Goal: Information Seeking & Learning: Find specific fact

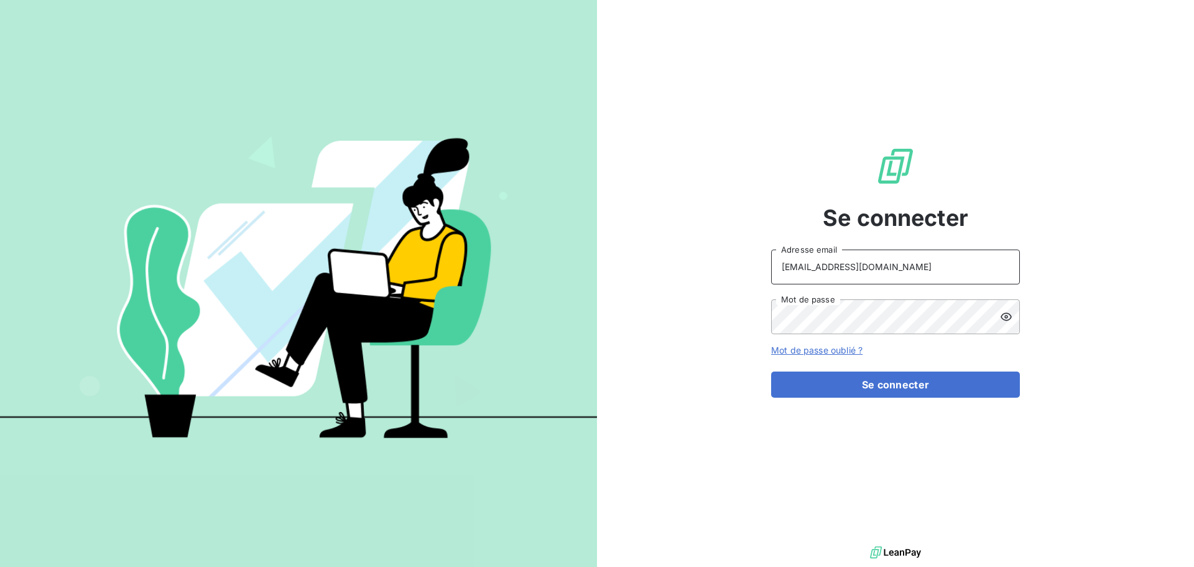
click at [920, 262] on input "[EMAIL_ADDRESS][DOMAIN_NAME]" at bounding box center [895, 266] width 249 height 35
type input "[EMAIL_ADDRESS][DOMAIN_NAME]"
click at [900, 389] on button "Se connecter" at bounding box center [895, 384] width 249 height 26
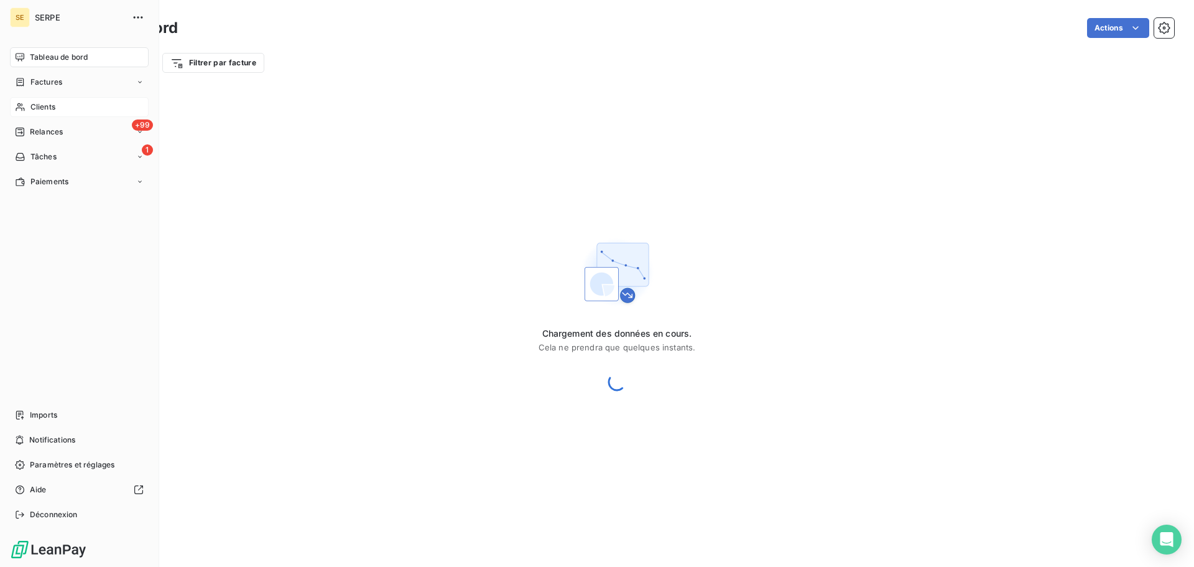
click at [35, 104] on span "Clients" at bounding box center [42, 106] width 25 height 11
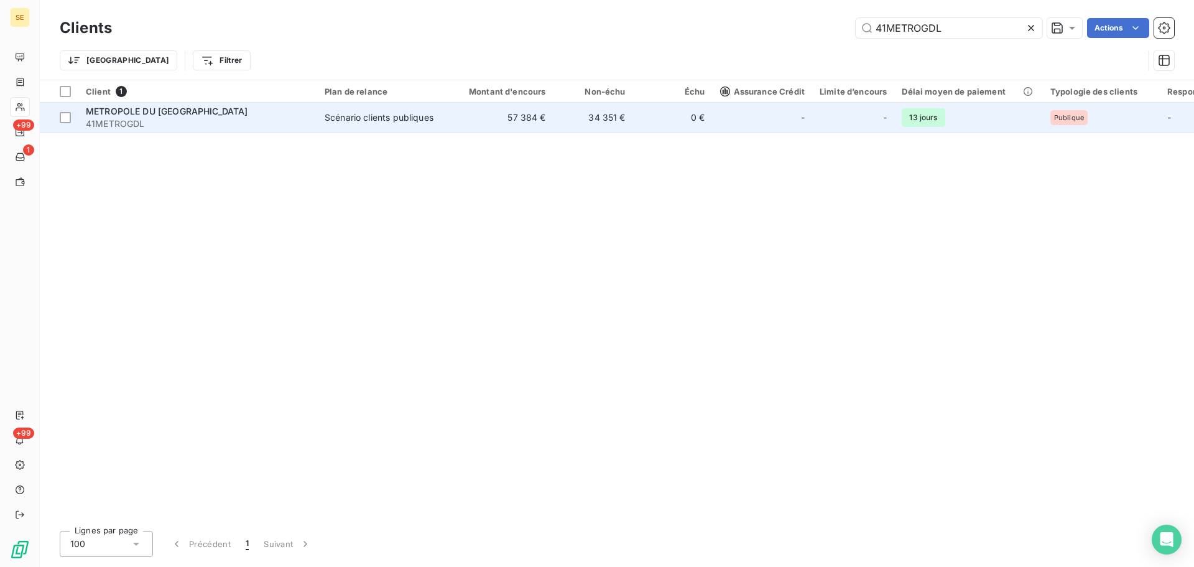
type input "41METROGDL"
click at [167, 125] on span "41METROGDL" at bounding box center [198, 124] width 224 height 12
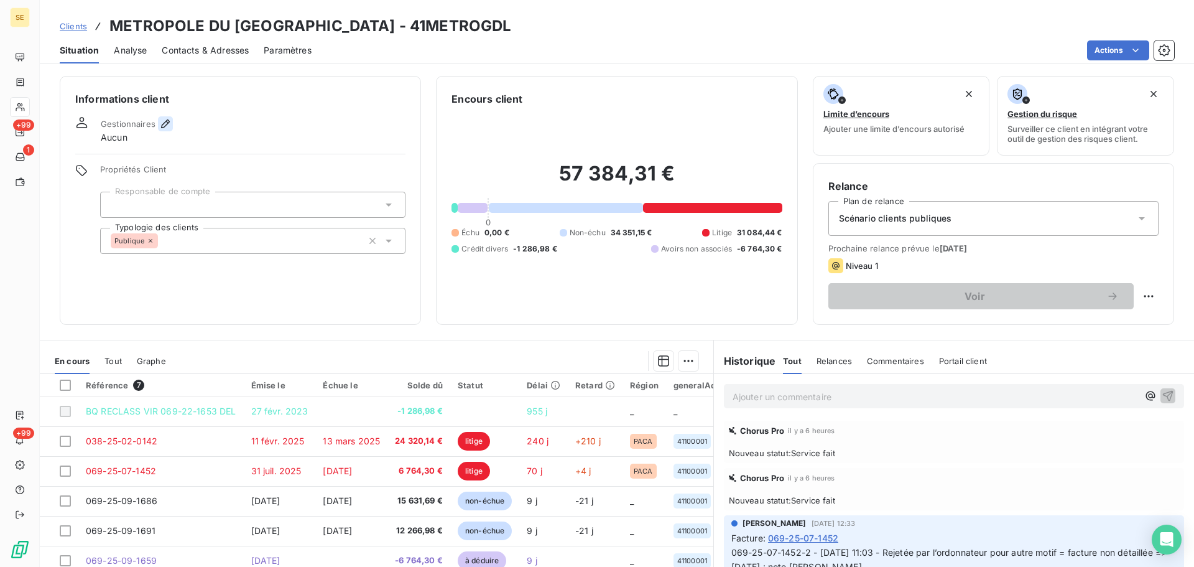
click at [166, 125] on icon "button" at bounding box center [165, 124] width 12 height 12
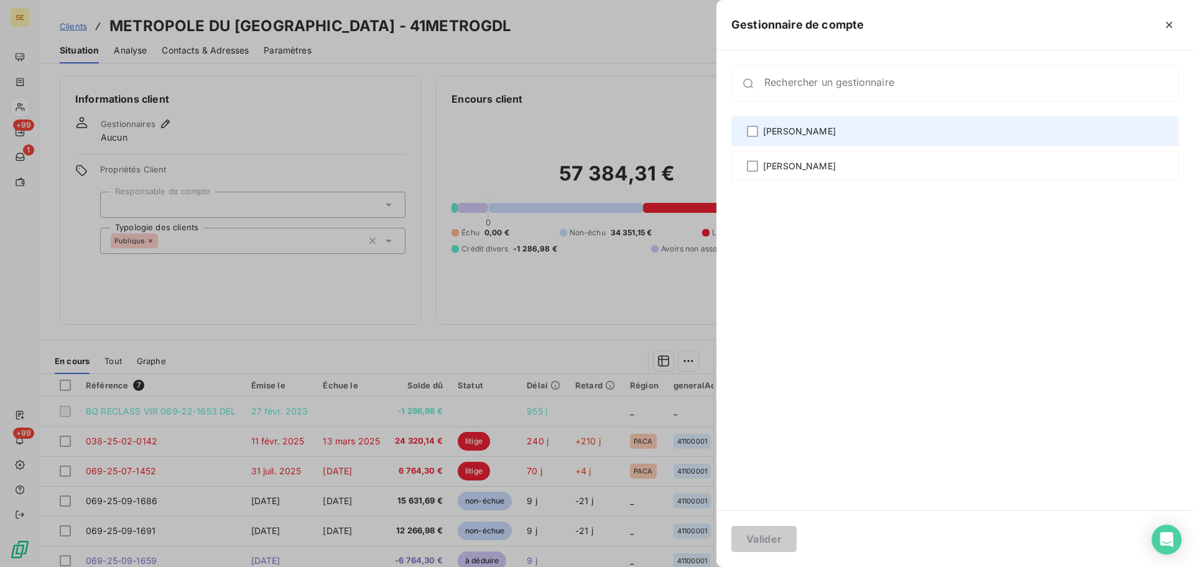
click at [849, 139] on div "[PERSON_NAME]" at bounding box center [955, 131] width 448 height 30
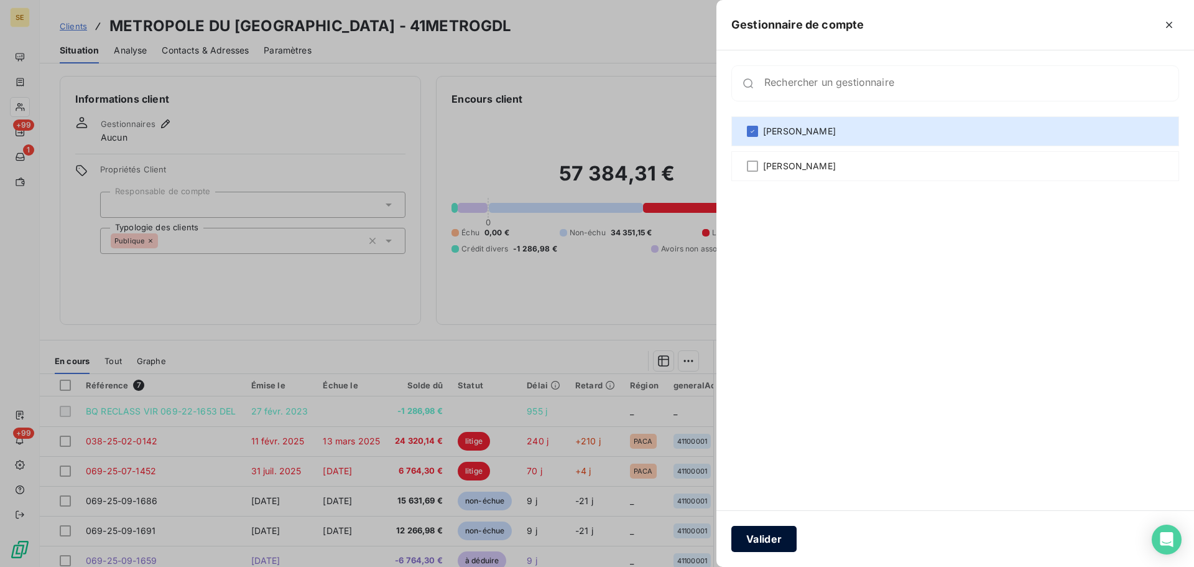
click at [747, 531] on button "Valider" at bounding box center [763, 539] width 65 height 26
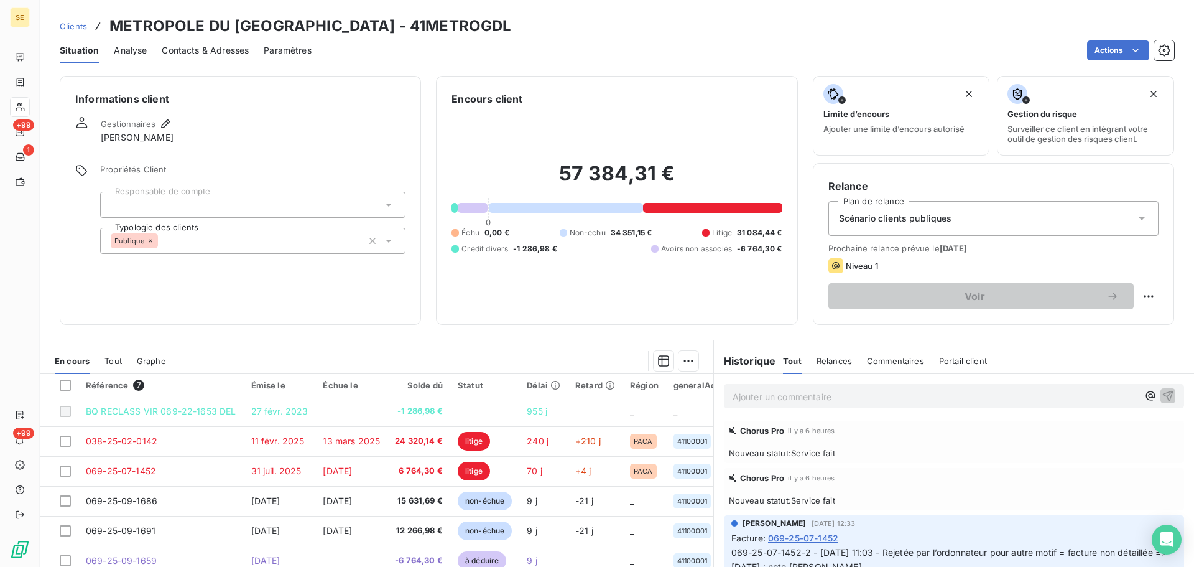
scroll to position [84, 0]
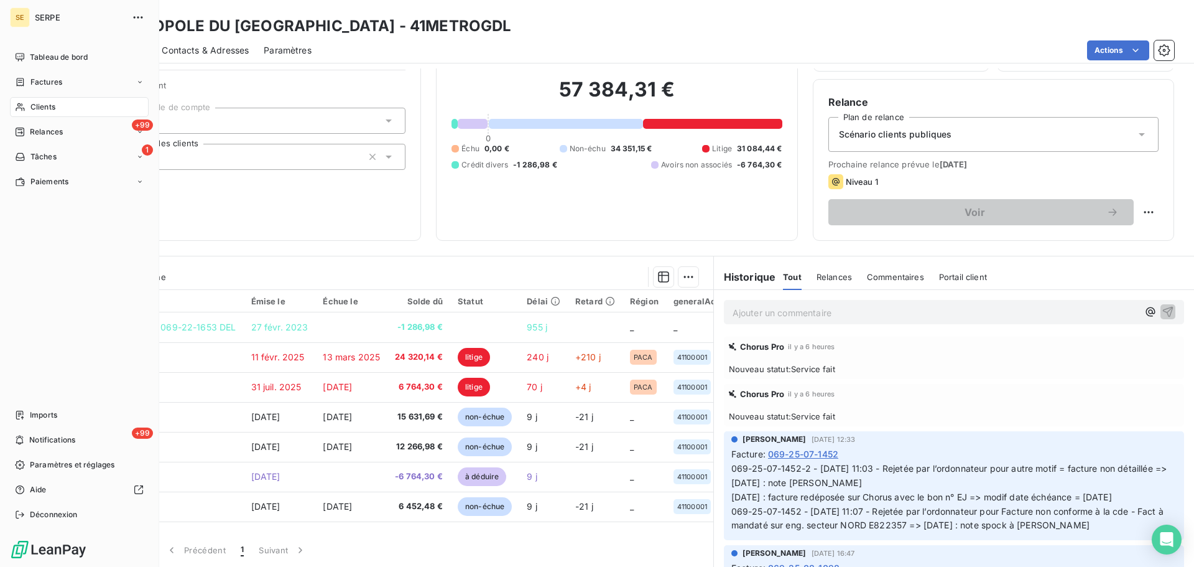
click at [53, 111] on span "Clients" at bounding box center [42, 106] width 25 height 11
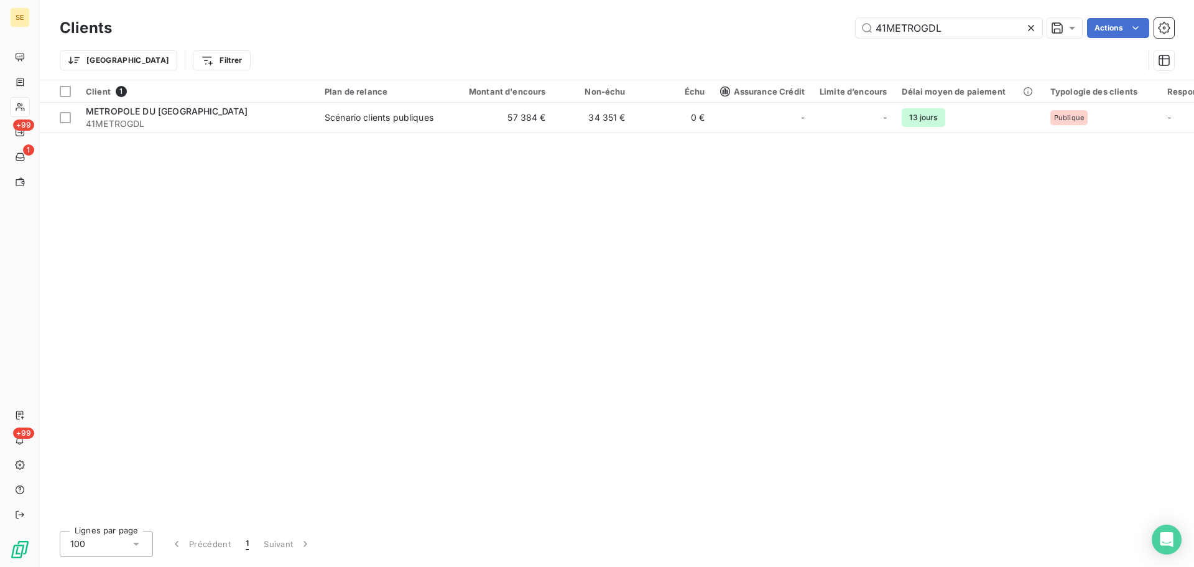
drag, startPoint x: 959, startPoint y: 33, endPoint x: 815, endPoint y: 30, distance: 144.3
click at [815, 30] on div "41METROGDL Actions" at bounding box center [650, 28] width 1047 height 20
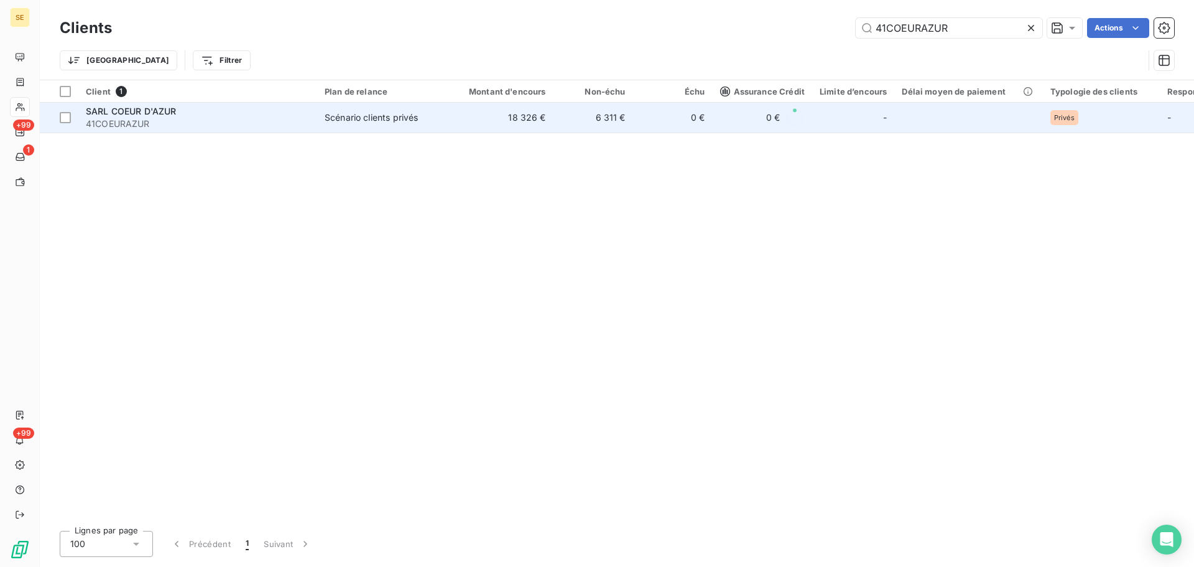
type input "41COEURAZUR"
click at [370, 111] on div "Scénario clients privés" at bounding box center [371, 117] width 93 height 12
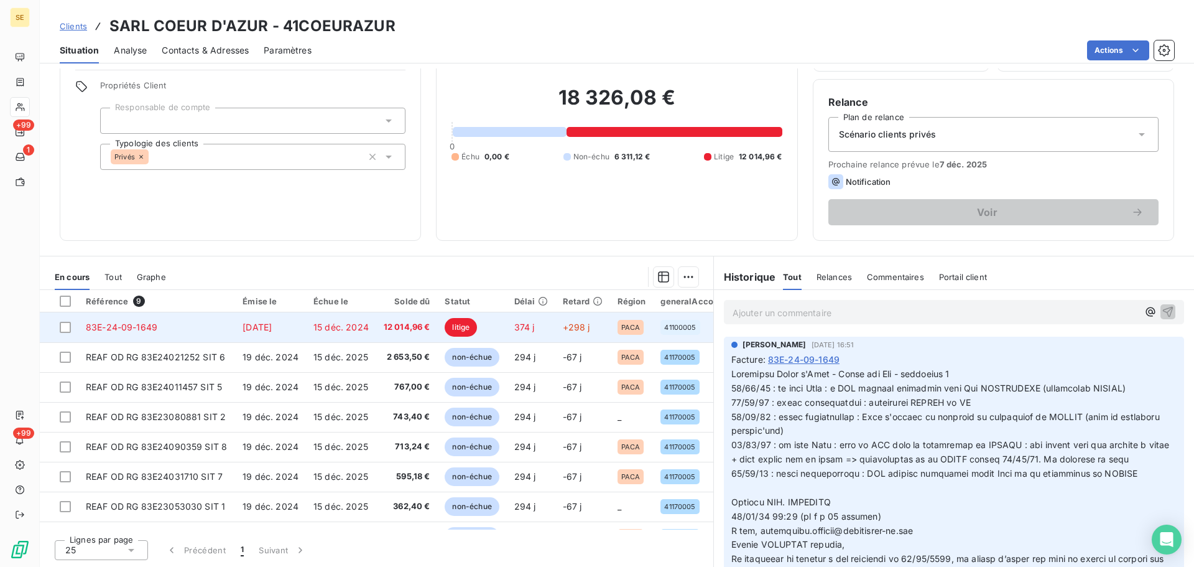
click at [328, 335] on td "15 déc. 2024" at bounding box center [341, 327] width 70 height 30
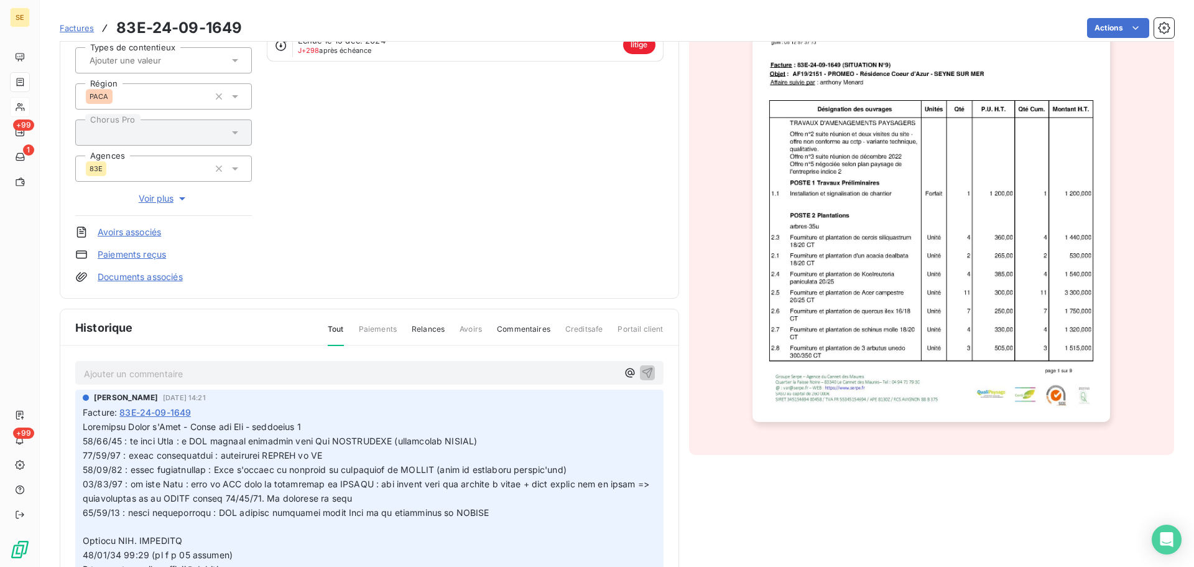
click at [821, 279] on img "button" at bounding box center [932, 168] width 358 height 506
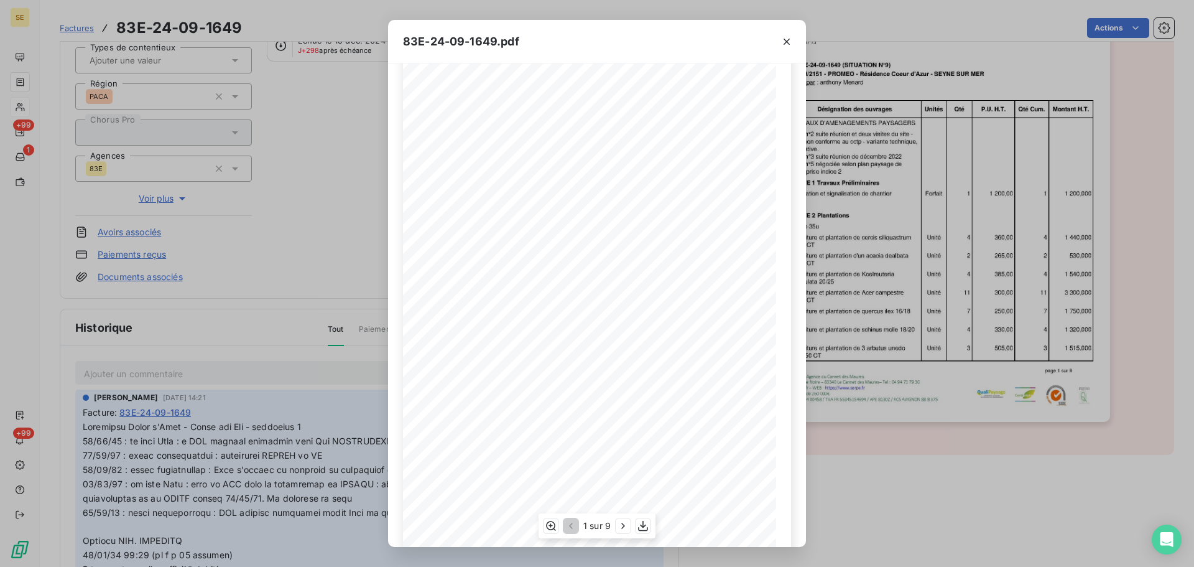
scroll to position [74, 0]
click at [619, 527] on icon "button" at bounding box center [623, 525] width 12 height 12
click at [619, 527] on icon "button" at bounding box center [624, 525] width 12 height 12
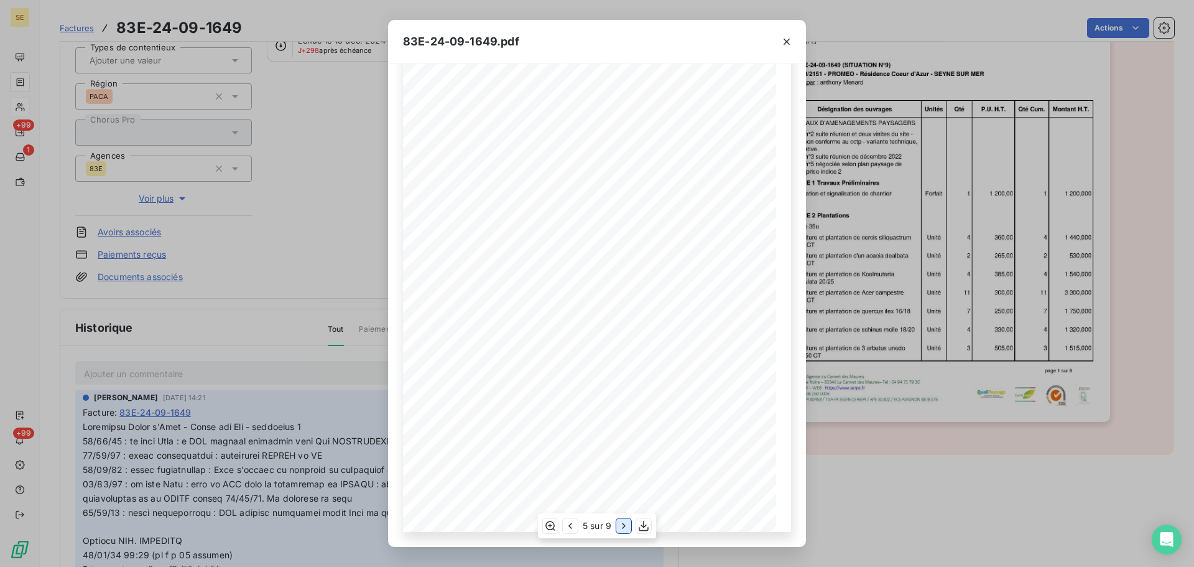
click at [622, 523] on icon "button" at bounding box center [624, 525] width 12 height 12
click at [623, 523] on icon "button" at bounding box center [624, 525] width 12 height 12
click at [624, 524] on icon "button" at bounding box center [624, 525] width 12 height 12
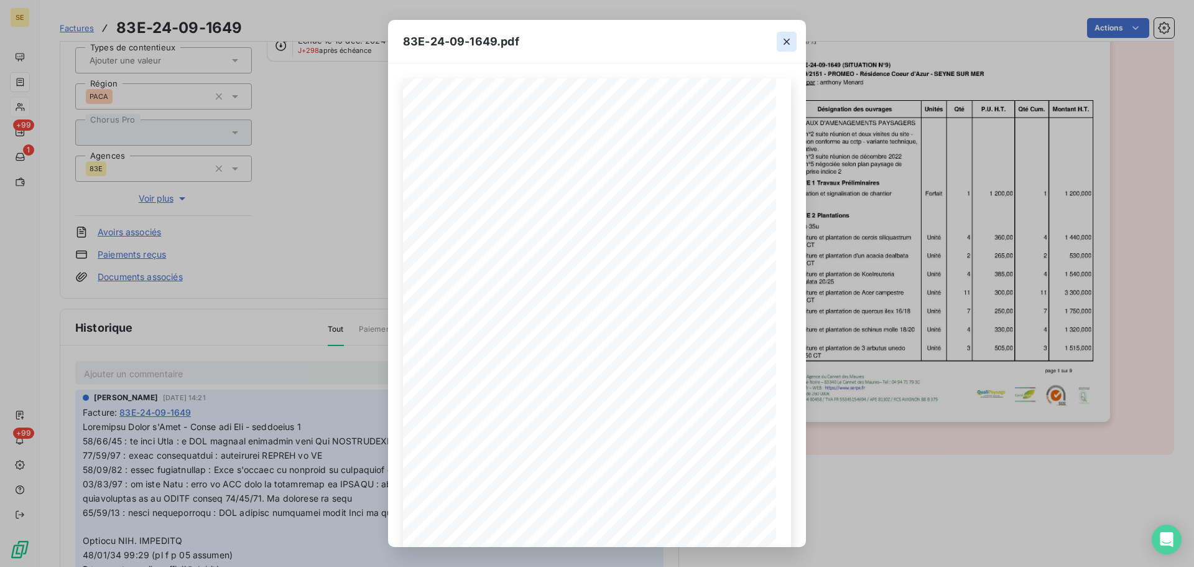
click at [784, 39] on icon "button" at bounding box center [787, 42] width 6 height 6
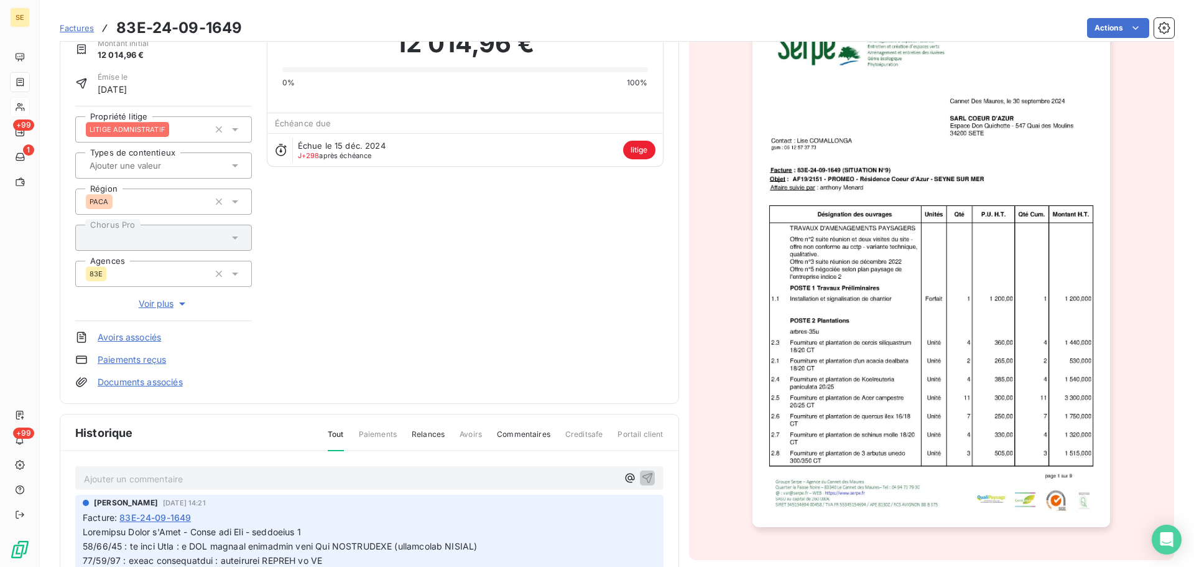
scroll to position [167, 0]
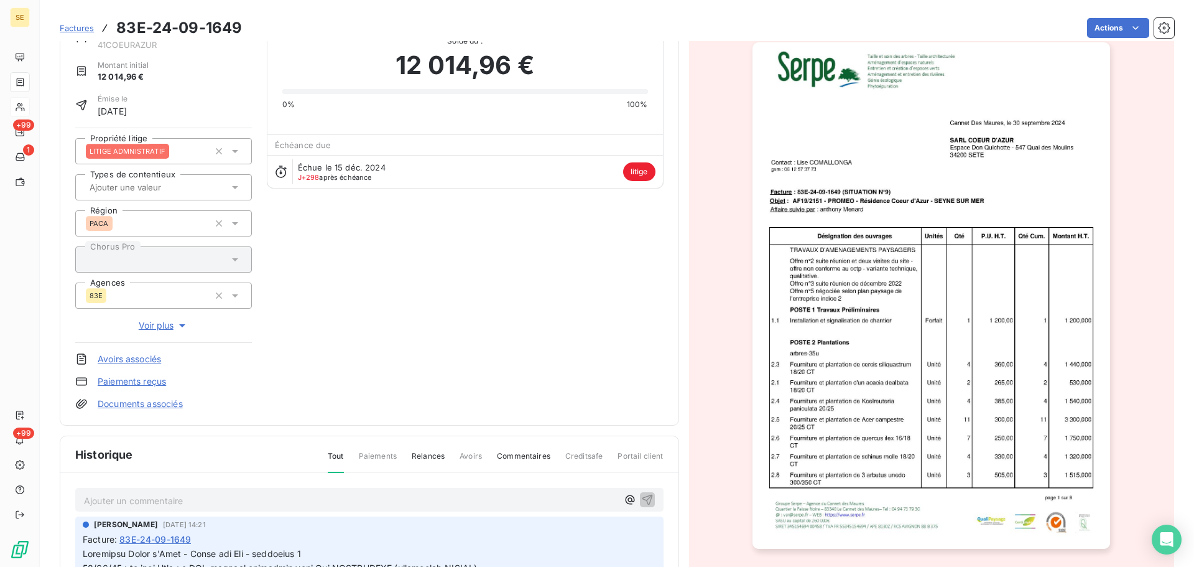
scroll to position [0, 0]
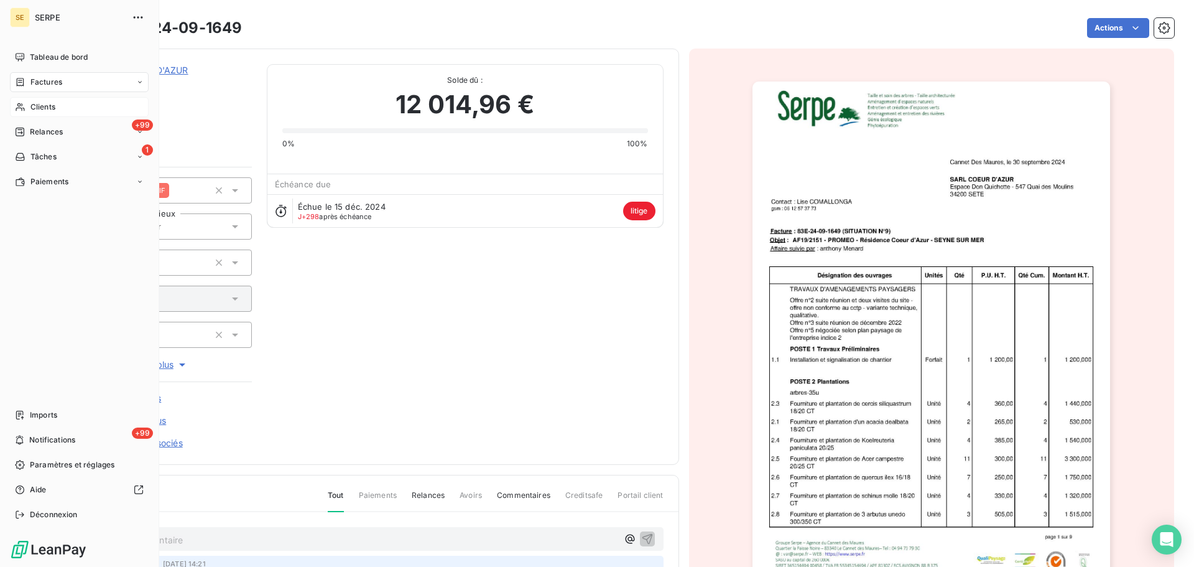
click at [33, 107] on span "Clients" at bounding box center [42, 106] width 25 height 11
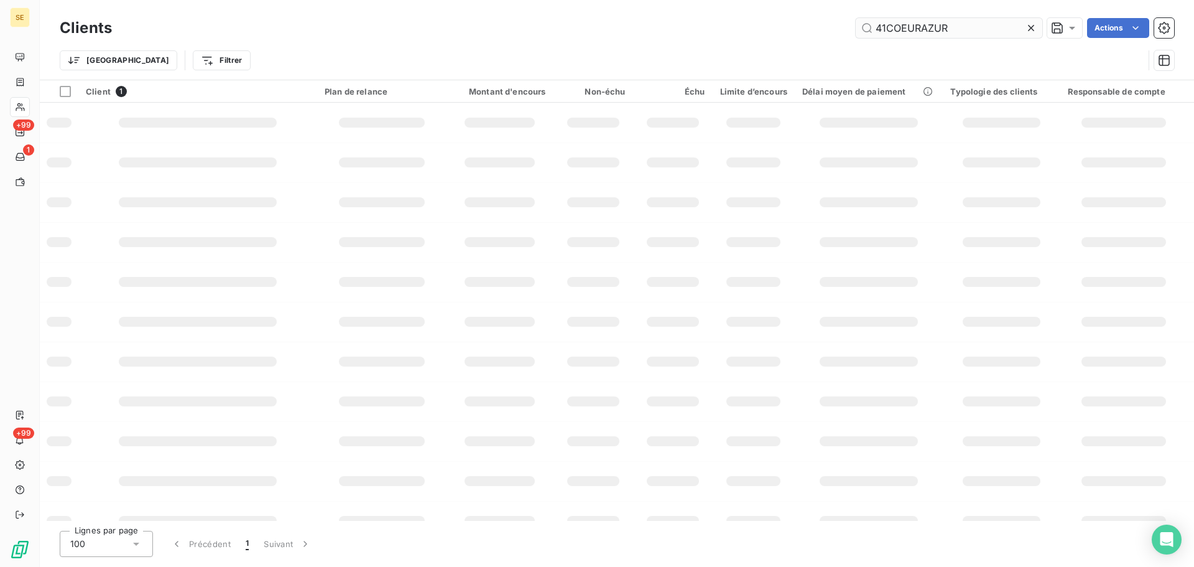
click at [961, 29] on input "41COEURAZUR" at bounding box center [949, 28] width 187 height 20
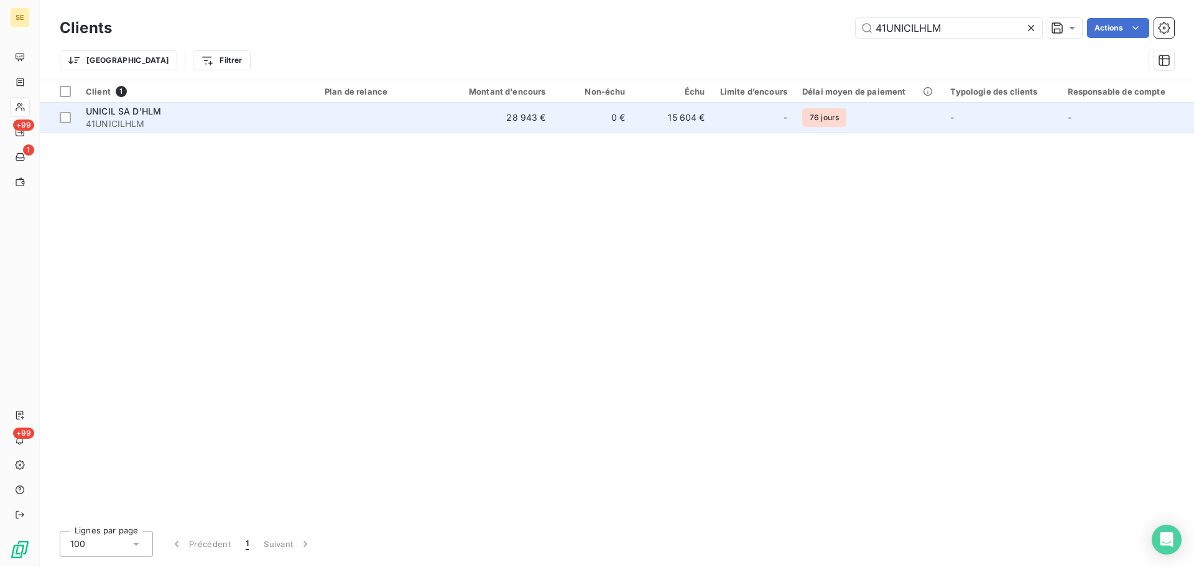
type input "41UNICILHLM"
click at [482, 118] on td "28 943 €" at bounding box center [500, 118] width 107 height 30
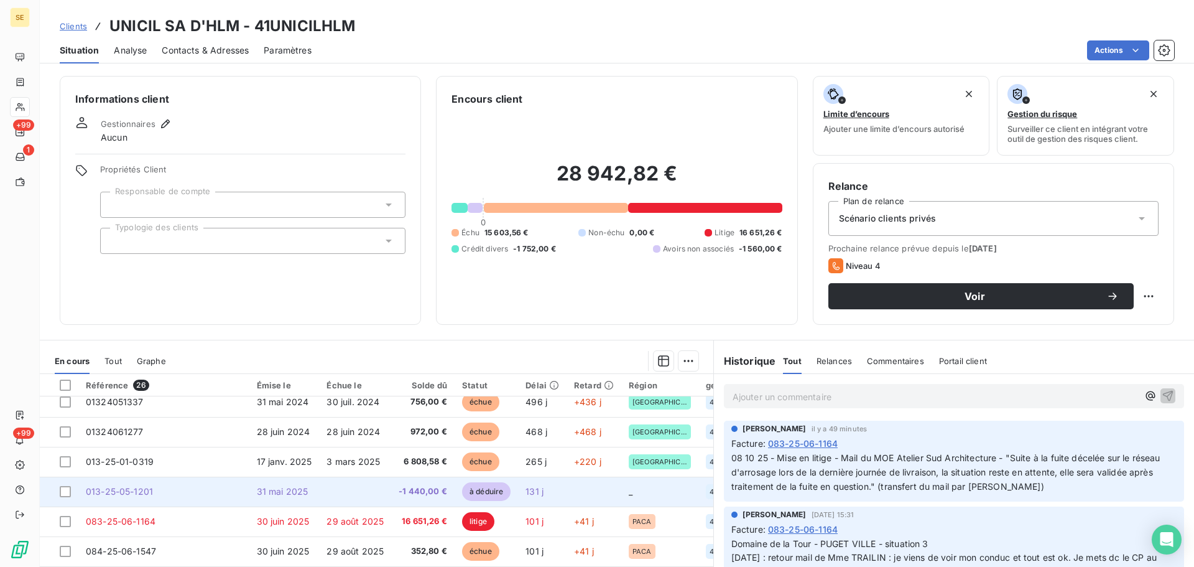
scroll to position [166, 0]
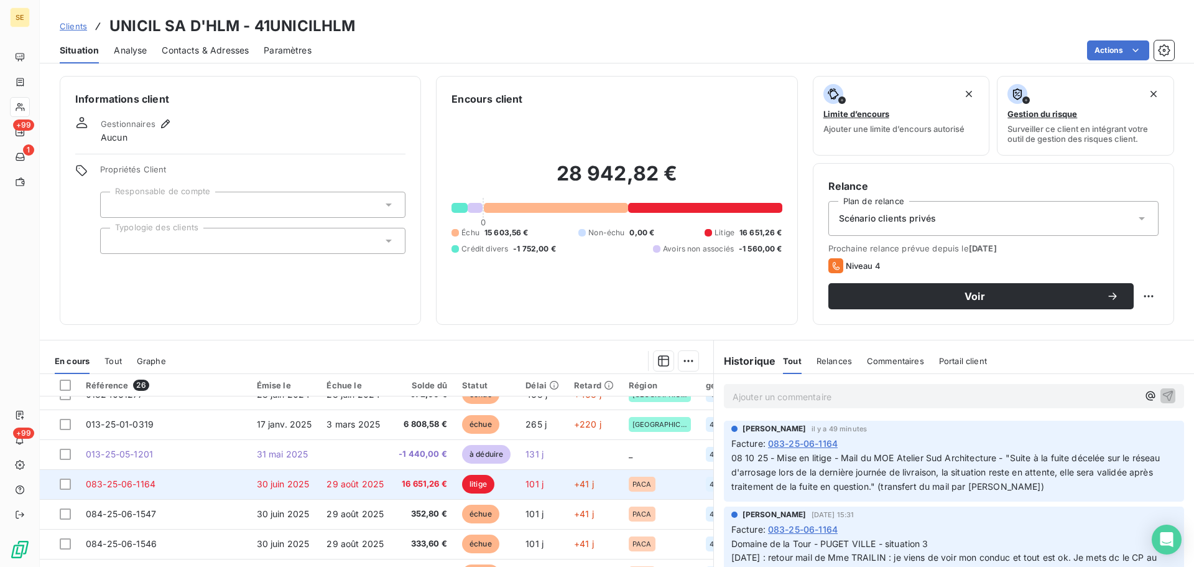
click at [382, 494] on td "29 août 2025" at bounding box center [355, 484] width 72 height 30
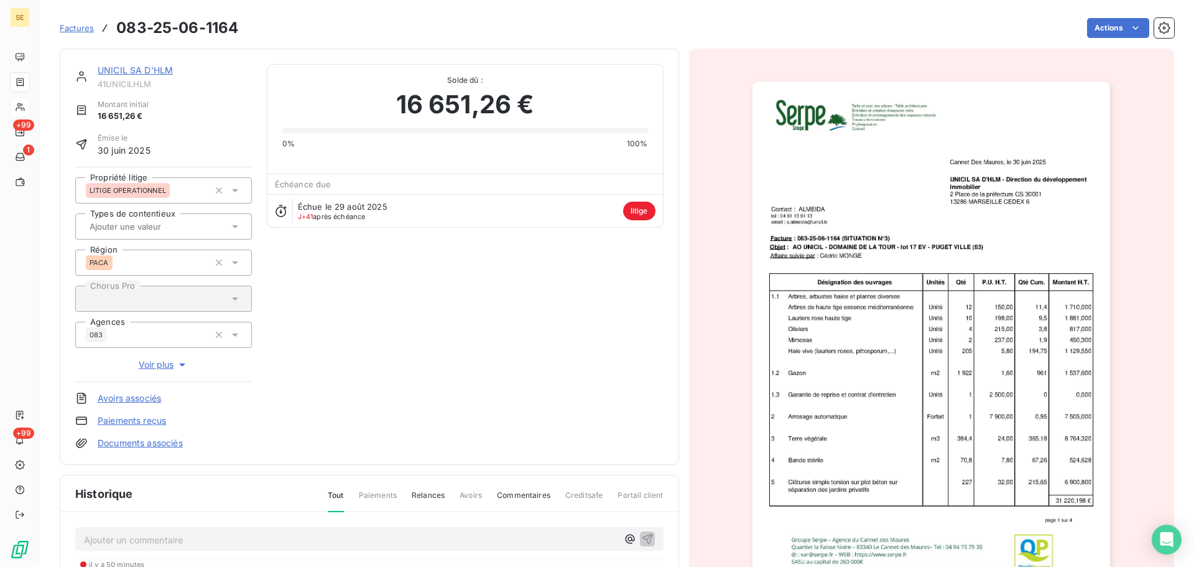
click at [156, 70] on link "UNICIL SA D'HLM" at bounding box center [135, 70] width 75 height 11
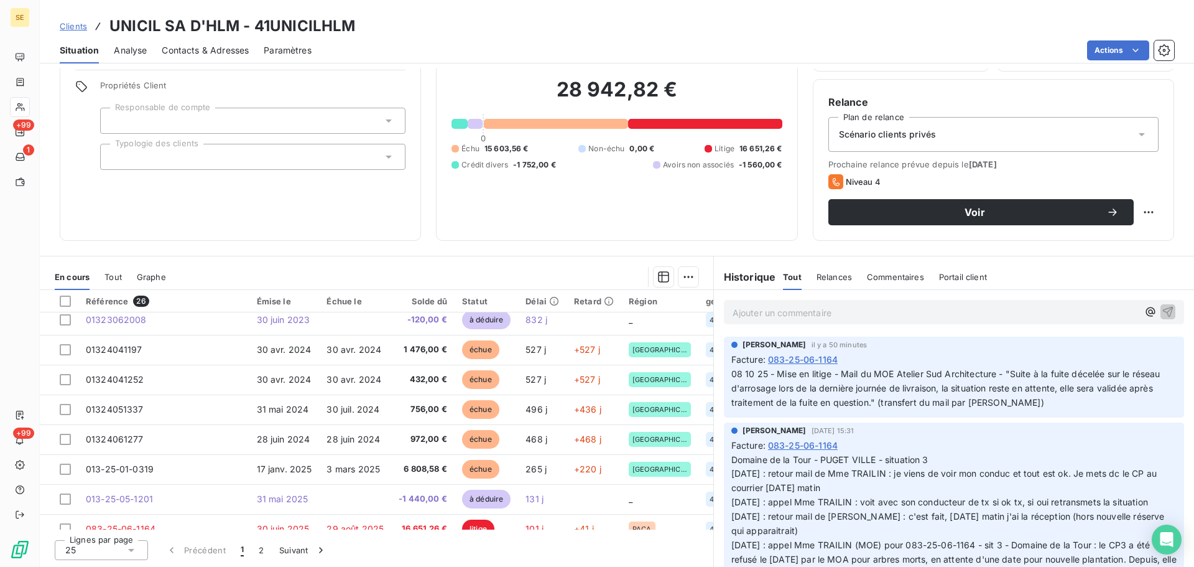
scroll to position [203, 0]
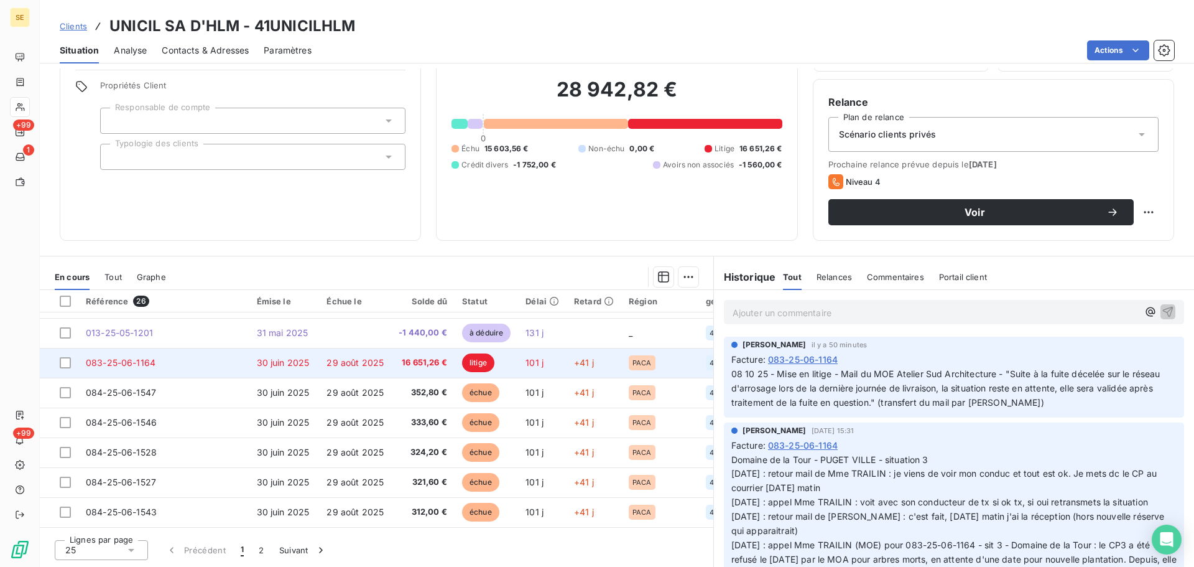
click at [434, 366] on span "16 651,26 €" at bounding box center [423, 362] width 49 height 12
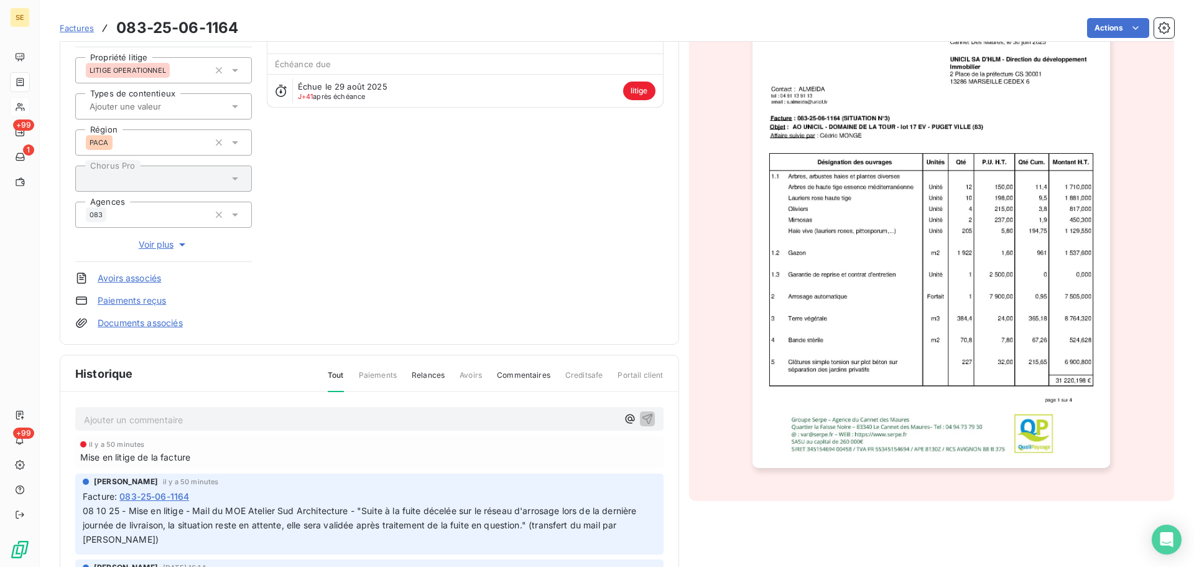
scroll to position [167, 0]
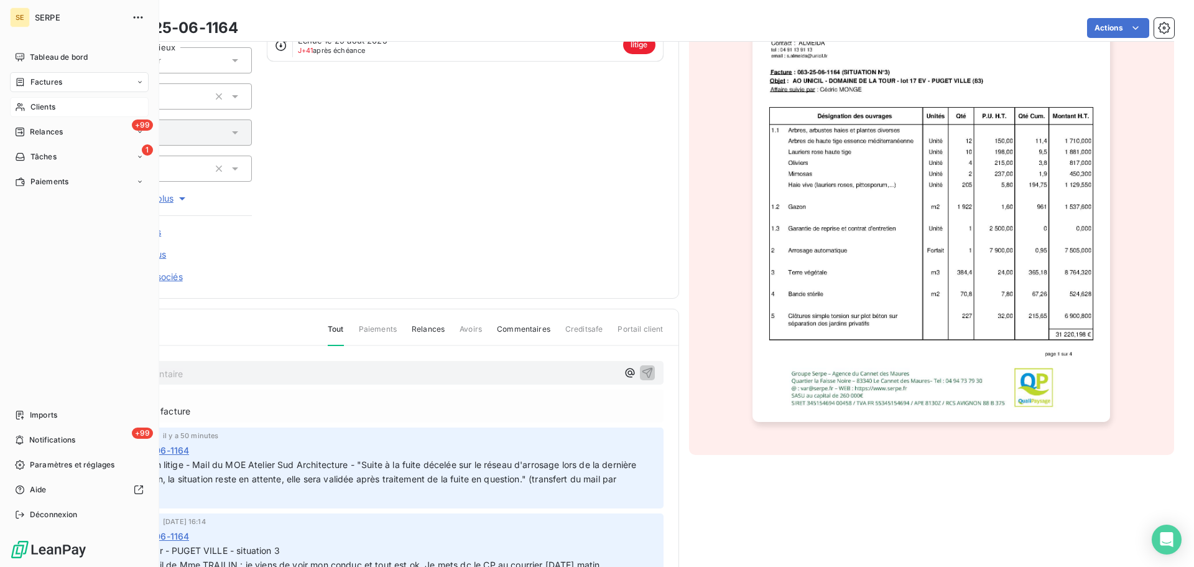
click at [47, 107] on span "Clients" at bounding box center [42, 106] width 25 height 11
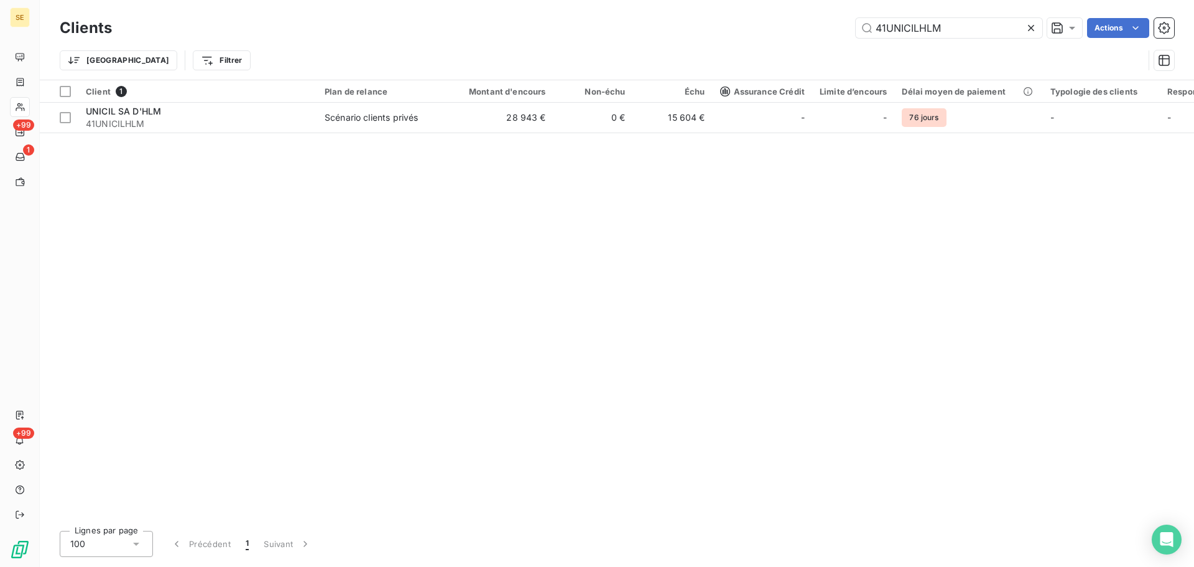
drag, startPoint x: 993, startPoint y: 21, endPoint x: 716, endPoint y: 24, distance: 276.2
click at [716, 25] on div "41UNICILHLM Actions" at bounding box center [650, 28] width 1047 height 20
type input "ausefer"
click at [412, 136] on div "Client 1 Plan de relance Montant d'encours Non-échu Échu Assurance Crédit Limit…" at bounding box center [617, 300] width 1154 height 440
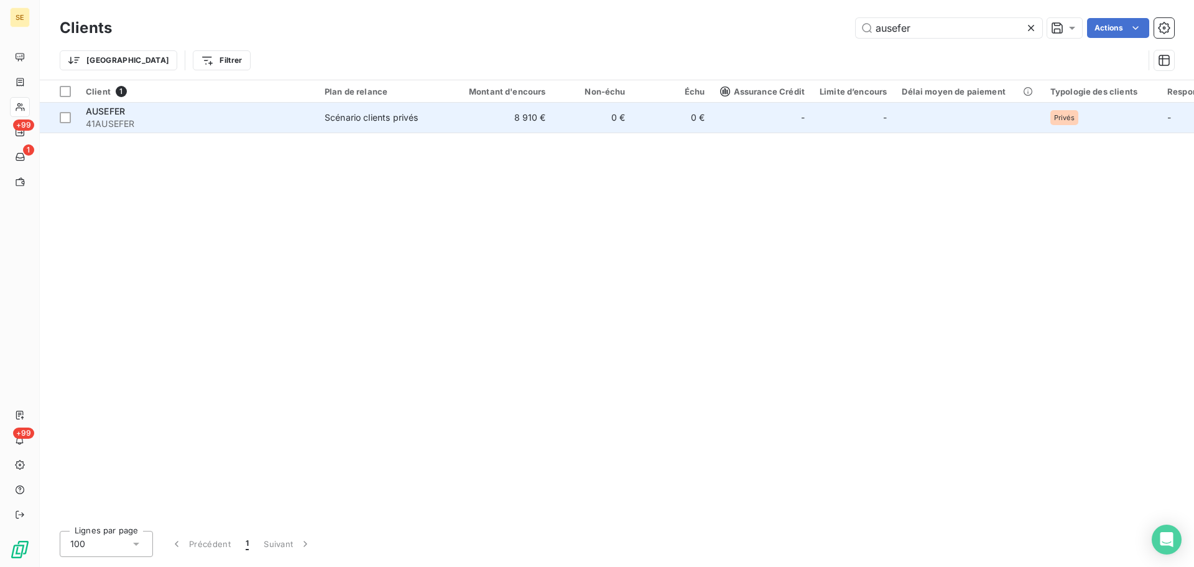
click at [406, 129] on td "Scénario clients privés" at bounding box center [381, 118] width 129 height 30
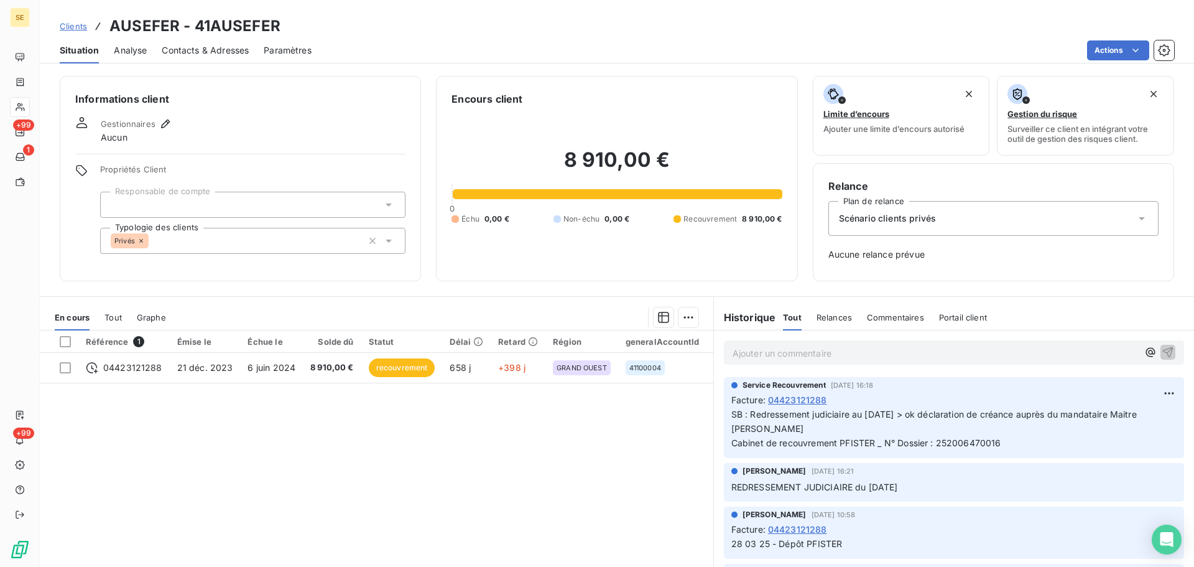
drag, startPoint x: 1002, startPoint y: 448, endPoint x: 712, endPoint y: 409, distance: 292.4
click at [714, 409] on div "Service Recouvrement [DATE] 16:18 Facture : 04423121288 SB : Redressement judic…" at bounding box center [954, 417] width 480 height 86
click at [834, 427] on p "SB : Redressement judiciaire au [DATE] > ok déclaration de créance auprès du ma…" at bounding box center [953, 428] width 445 height 43
drag, startPoint x: 1007, startPoint y: 447, endPoint x: 701, endPoint y: 451, distance: 306.0
click at [701, 451] on div "En cours Tout Graphe Référence 1 Émise le Échue le Solde dû Statut Délai Retard…" at bounding box center [617, 451] width 1154 height 311
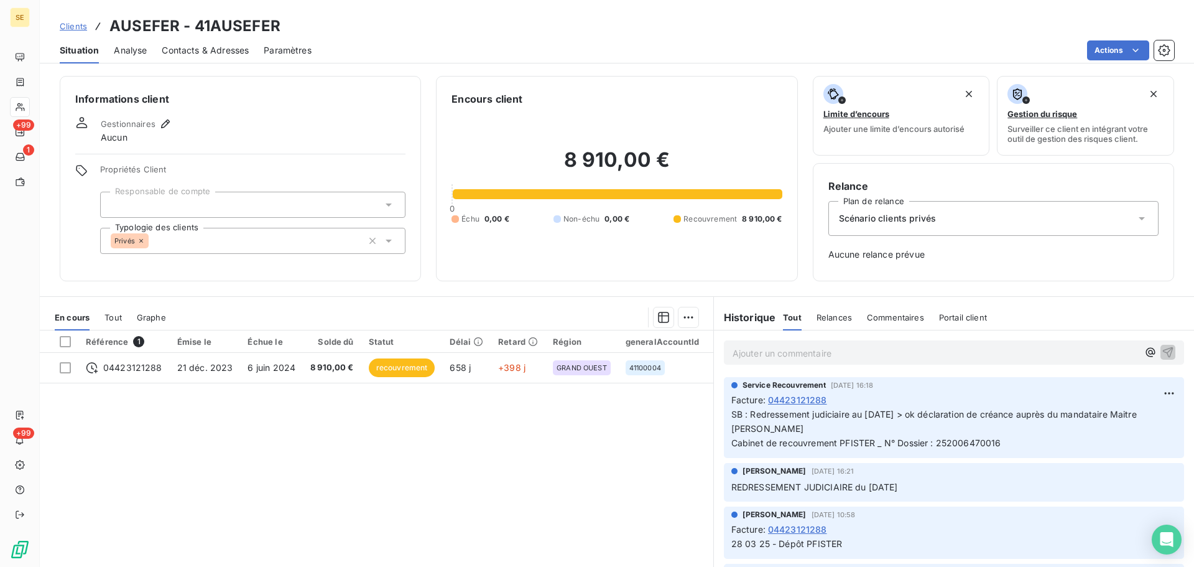
click at [781, 446] on span "SB : Redressement judiciaire au [DATE] > ok déclaration de créance auprès du ma…" at bounding box center [935, 428] width 408 height 39
click at [994, 443] on span "SB : Redressement judiciaire au [DATE] > ok déclaration de créance auprès du ma…" at bounding box center [935, 428] width 408 height 39
click at [863, 447] on span "SB : Redressement judiciaire au [DATE] > ok déclaration de créance auprès du ma…" at bounding box center [935, 428] width 408 height 39
click at [851, 447] on span "SB : Redressement judiciaire au [DATE] > ok déclaration de créance auprès du ma…" at bounding box center [935, 428] width 408 height 39
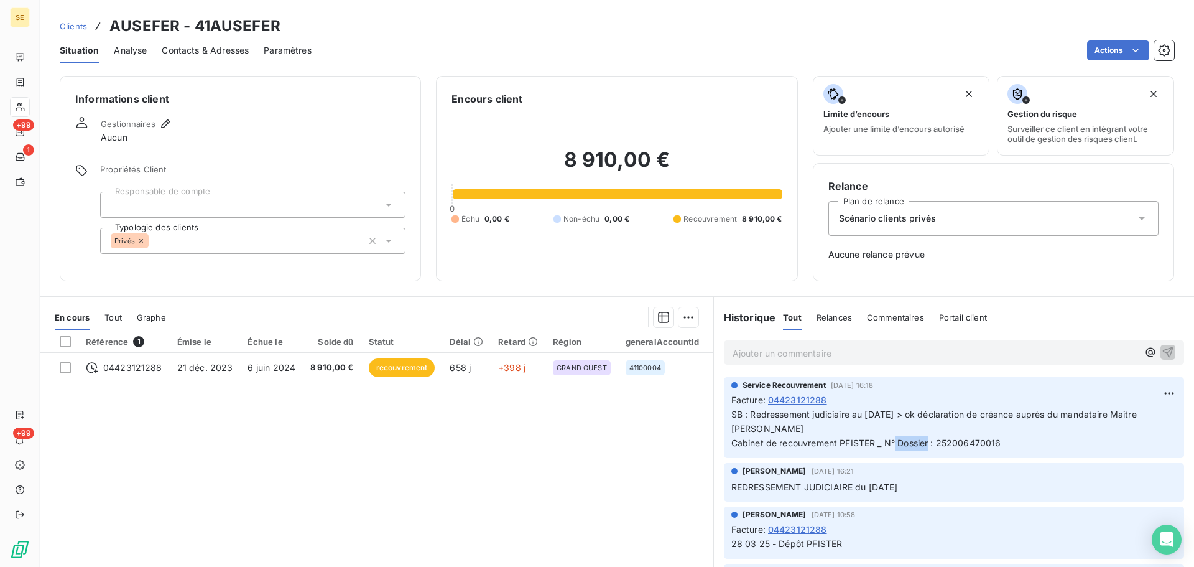
click at [851, 447] on span "SB : Redressement judiciaire au [DATE] > ok déclaration de créance auprès du ma…" at bounding box center [935, 428] width 408 height 39
click at [965, 441] on span "SB : Redressement judiciaire au [DATE] > ok déclaration de créance auprès du ma…" at bounding box center [935, 428] width 408 height 39
copy div "Cabinet de recouvrement PFISTER _ N° Dossier : 252006470016"
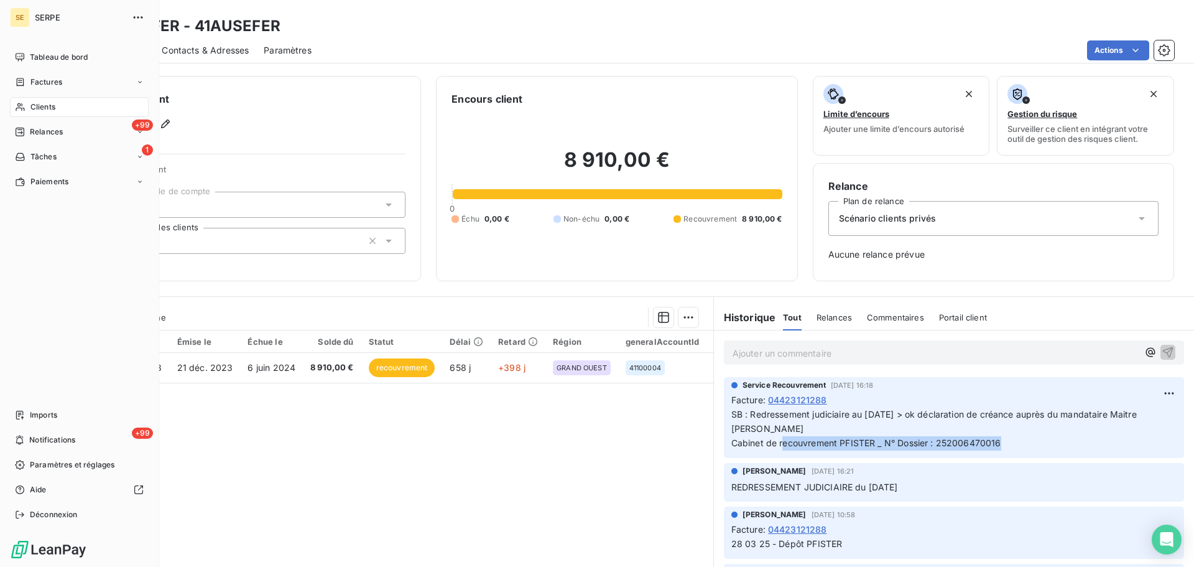
click at [30, 108] on span "Clients" at bounding box center [42, 106] width 25 height 11
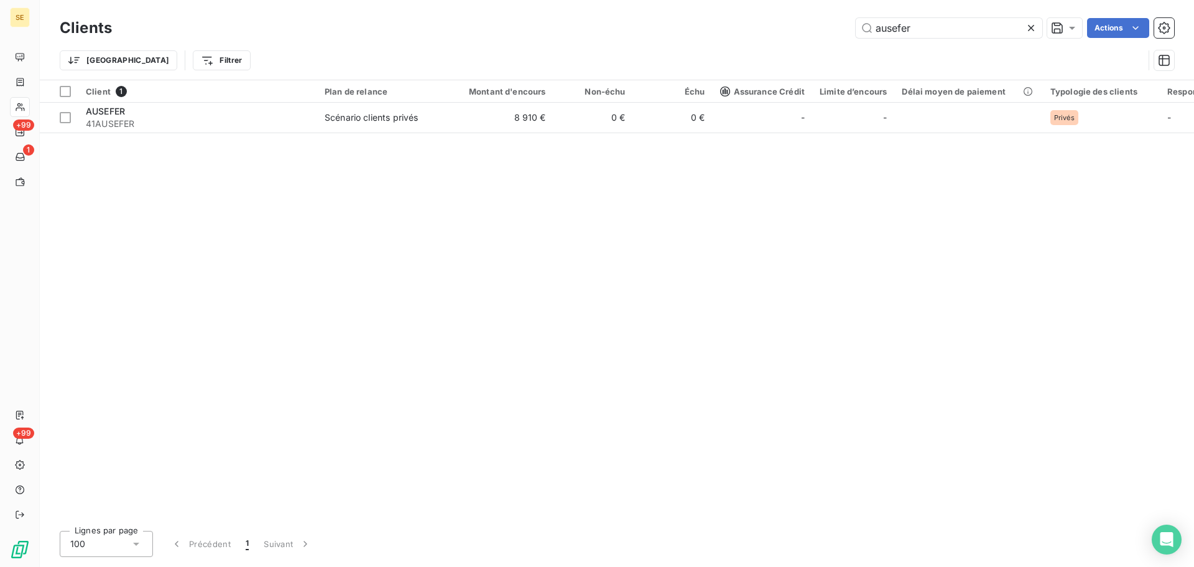
drag, startPoint x: 922, startPoint y: 24, endPoint x: 813, endPoint y: 27, distance: 108.9
click at [822, 29] on div "ausefer Actions" at bounding box center [650, 28] width 1047 height 20
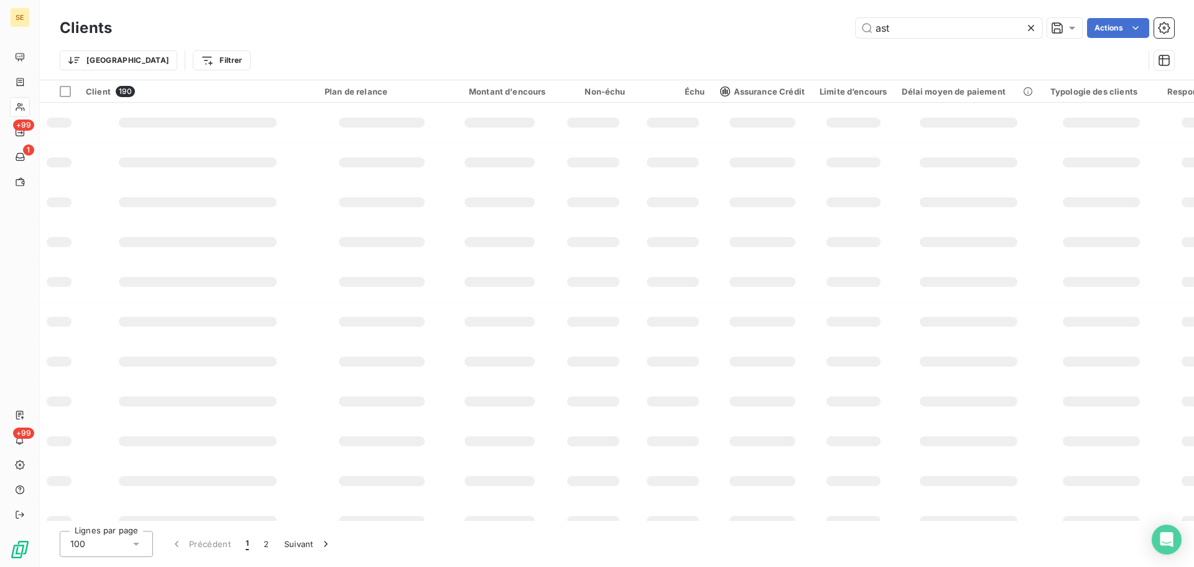
drag, startPoint x: 905, startPoint y: 32, endPoint x: 799, endPoint y: 22, distance: 106.8
click at [799, 22] on div "ast Actions" at bounding box center [650, 28] width 1047 height 20
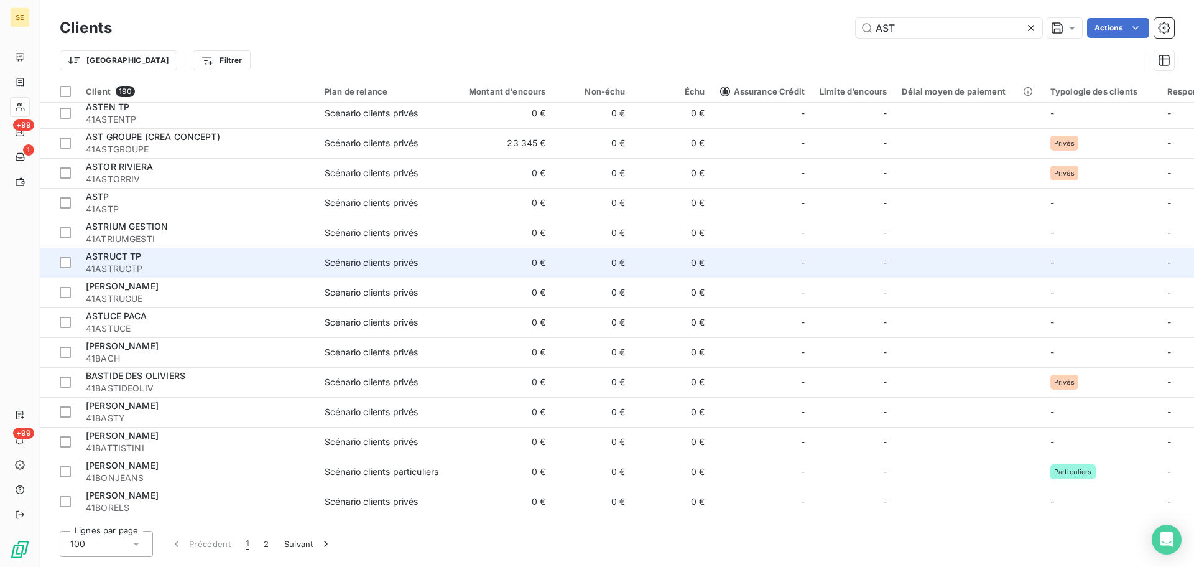
scroll to position [1327, 0]
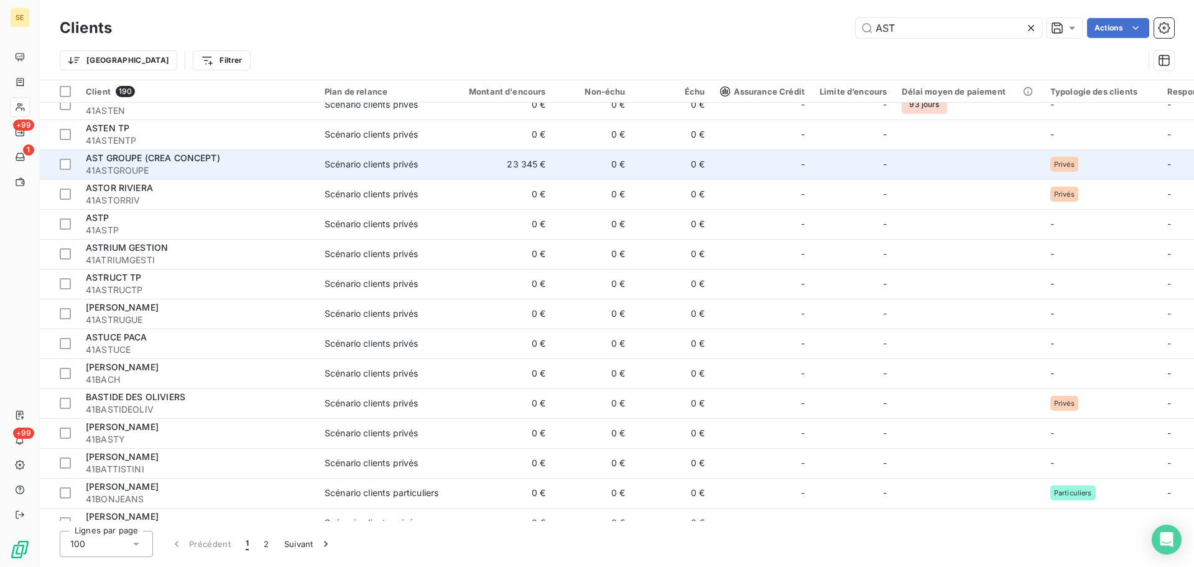
type input "AST"
click at [485, 169] on td "23 345 €" at bounding box center [500, 164] width 107 height 30
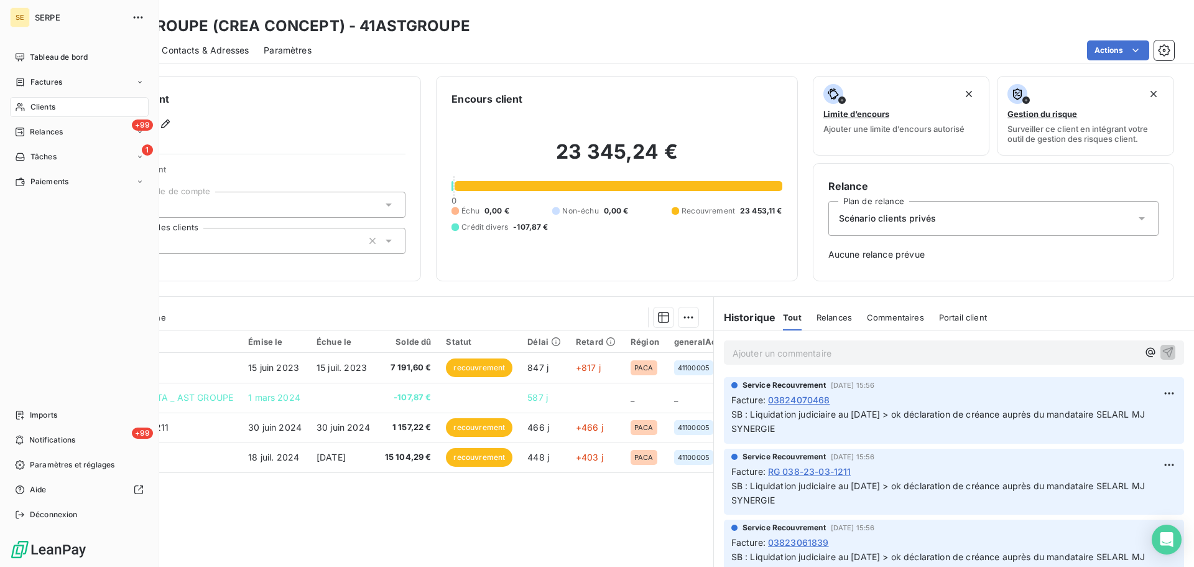
click at [35, 113] on div "Clients" at bounding box center [79, 107] width 139 height 20
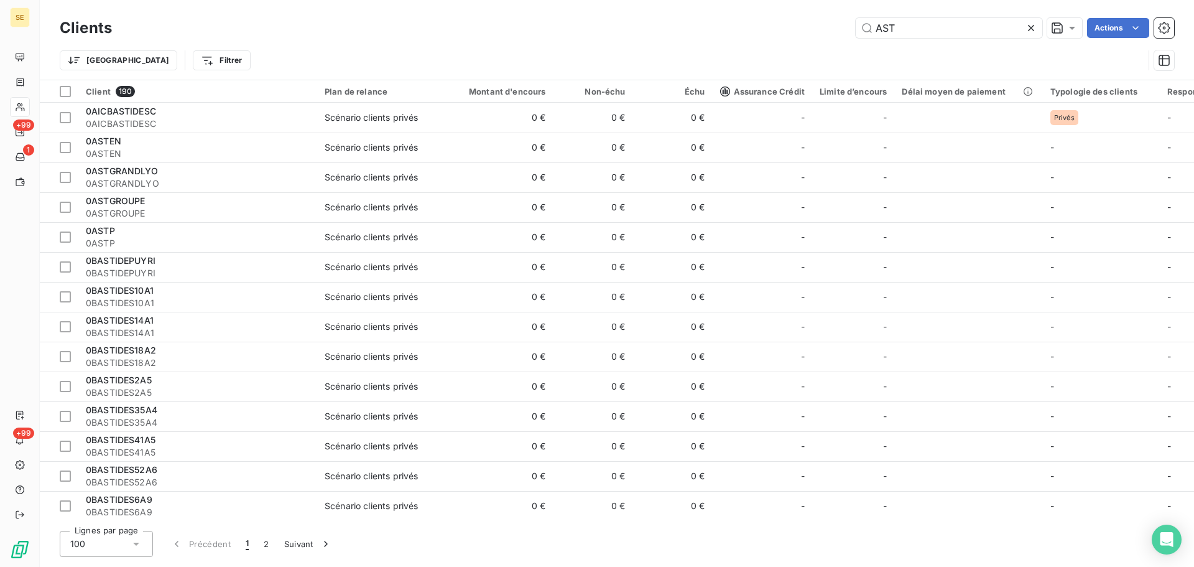
drag, startPoint x: 902, startPoint y: 33, endPoint x: 820, endPoint y: 25, distance: 82.5
click at [825, 26] on div "AST Actions" at bounding box center [650, 28] width 1047 height 20
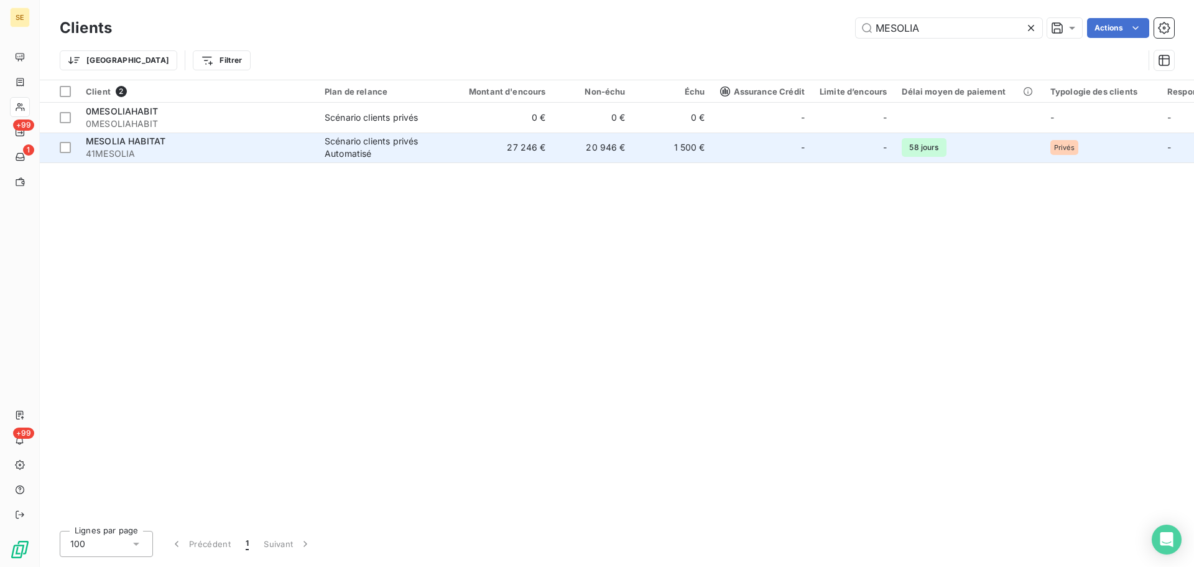
type input "MESOLIA"
click at [358, 152] on div "Scénario clients privés Automatisé" at bounding box center [382, 147] width 114 height 25
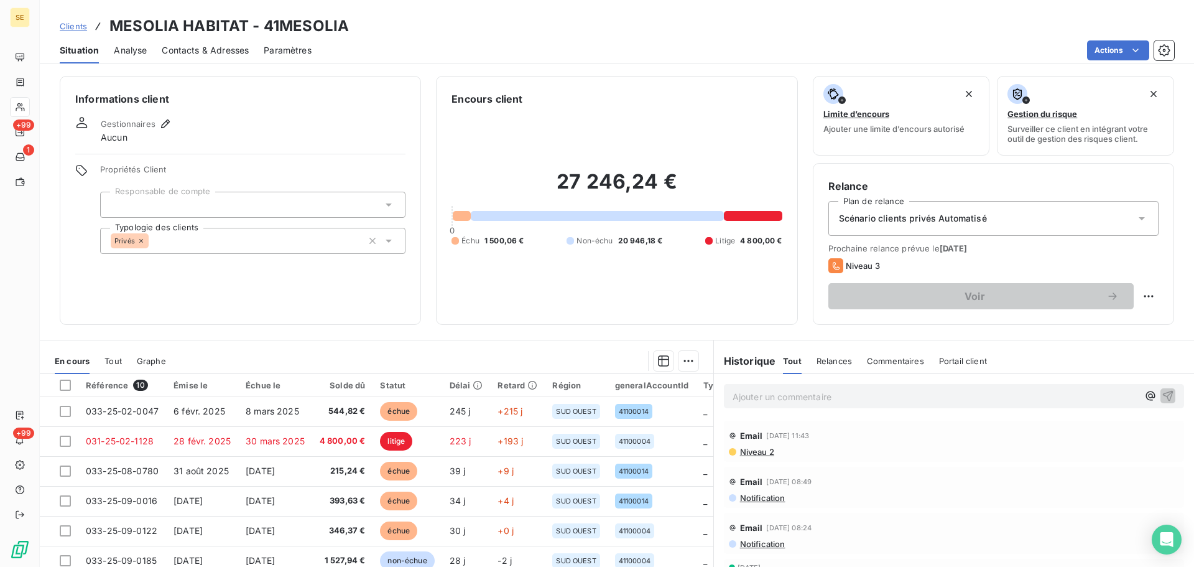
scroll to position [84, 0]
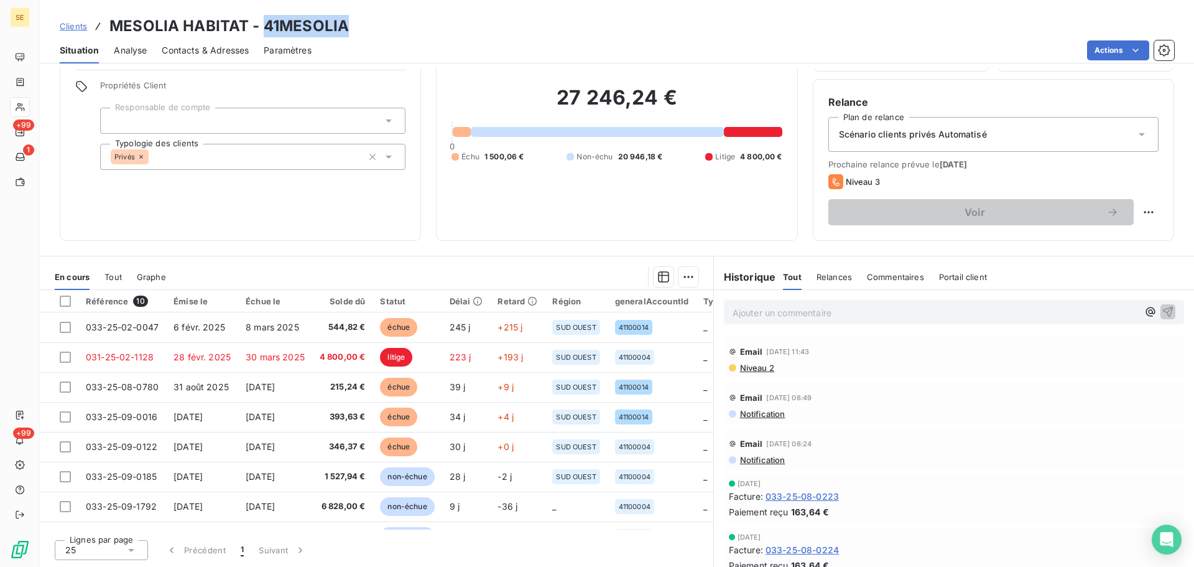
drag, startPoint x: 354, startPoint y: 30, endPoint x: 266, endPoint y: 28, distance: 88.3
click at [266, 28] on div "Clients MESOLIA HABITAT - 41MESOLIA" at bounding box center [617, 26] width 1154 height 22
copy h3 "41MESOLIA"
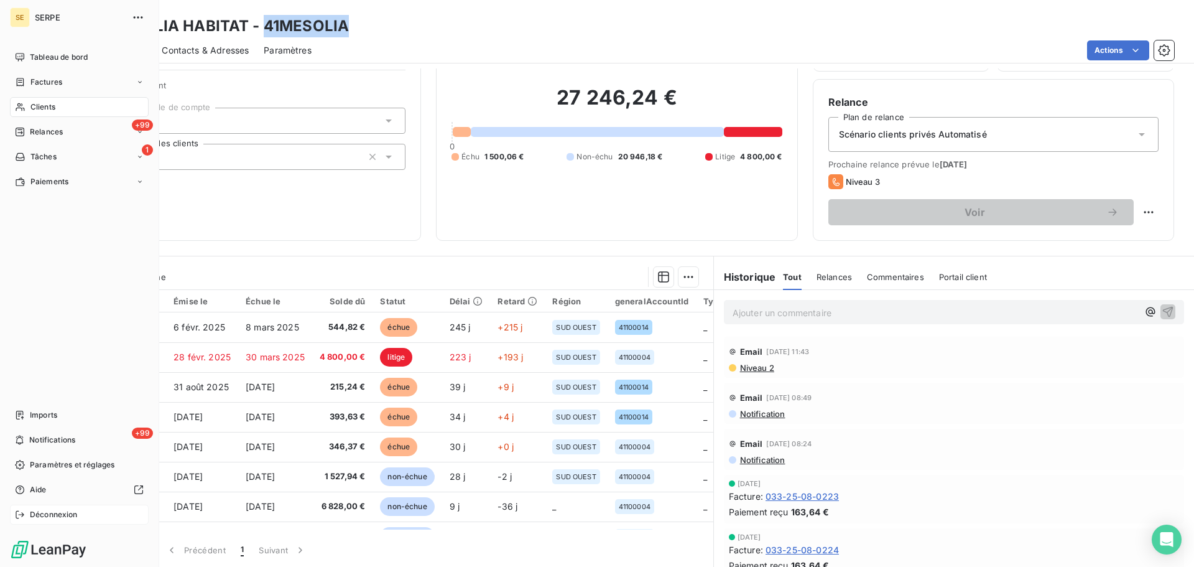
click at [42, 516] on span "Déconnexion" at bounding box center [54, 514] width 48 height 11
